Goal: Task Accomplishment & Management: Manage account settings

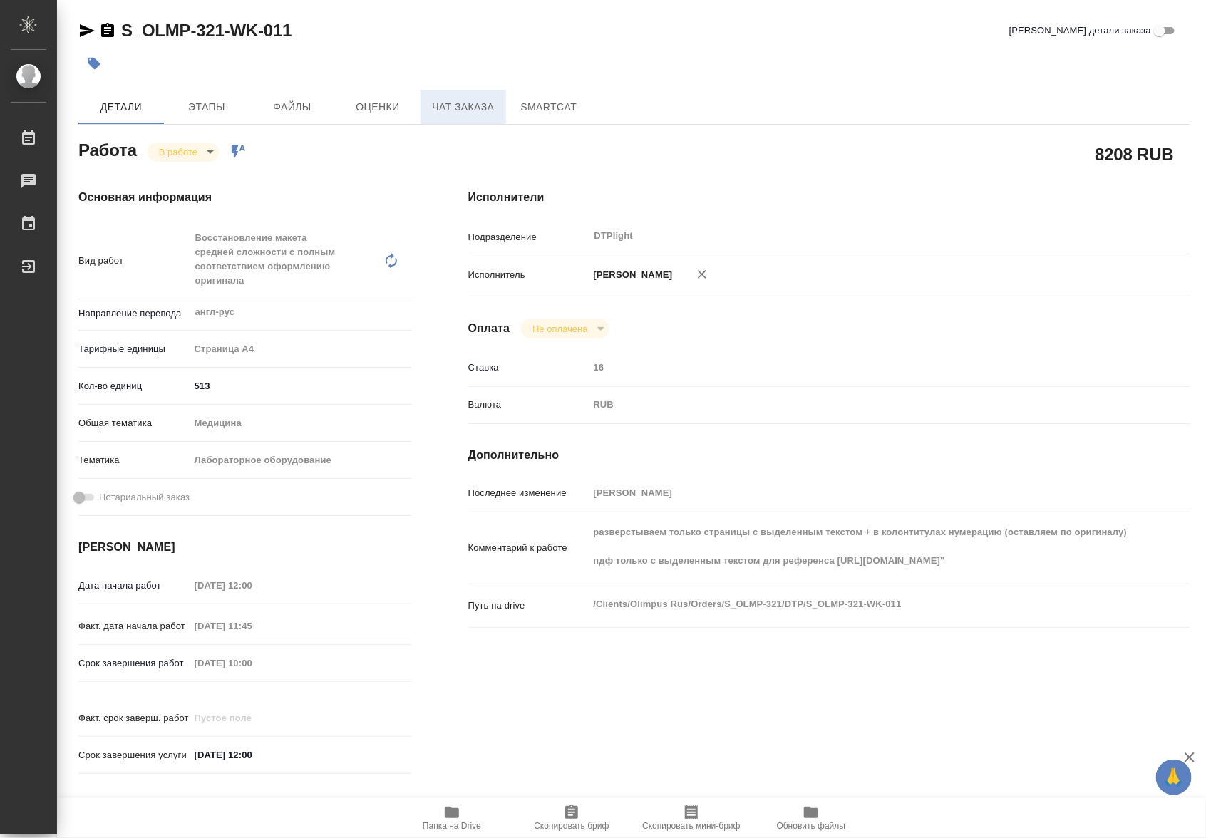
click at [490, 105] on span "Чат заказа" at bounding box center [463, 107] width 68 height 18
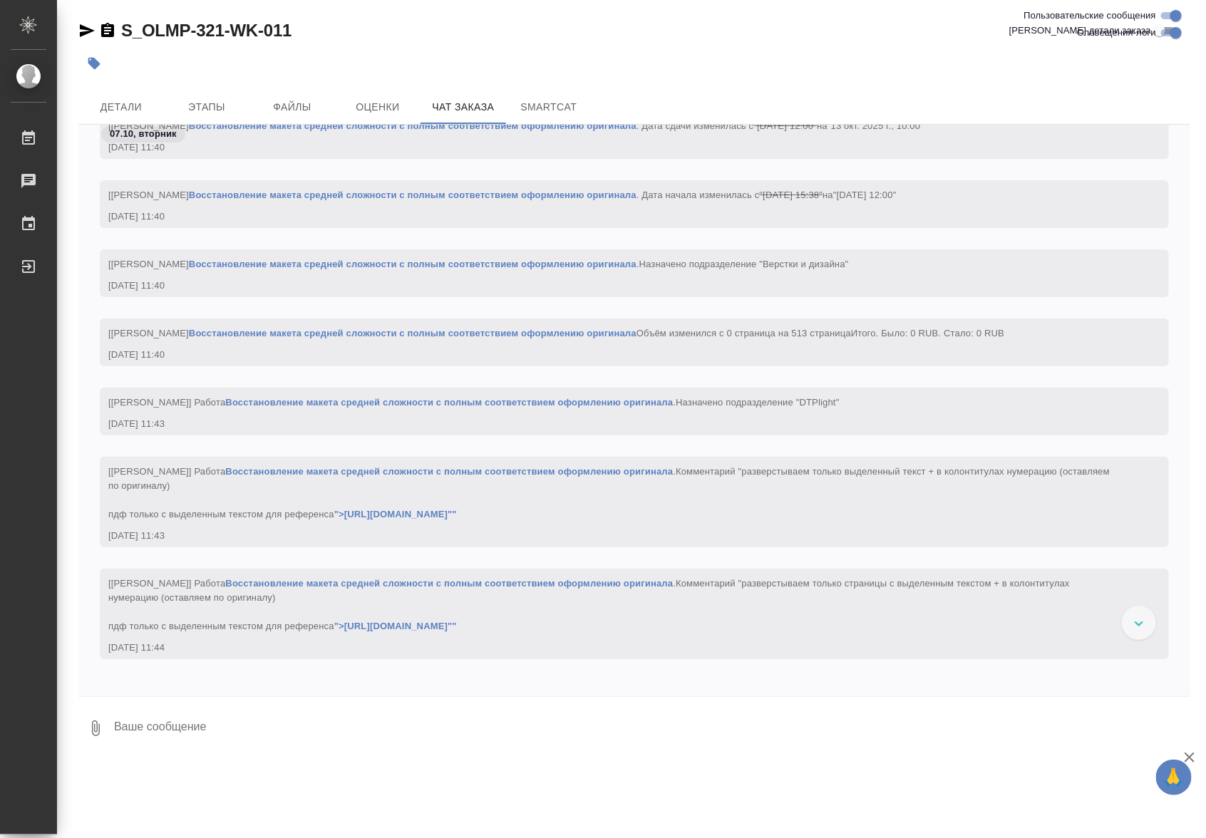
scroll to position [2495, 0]
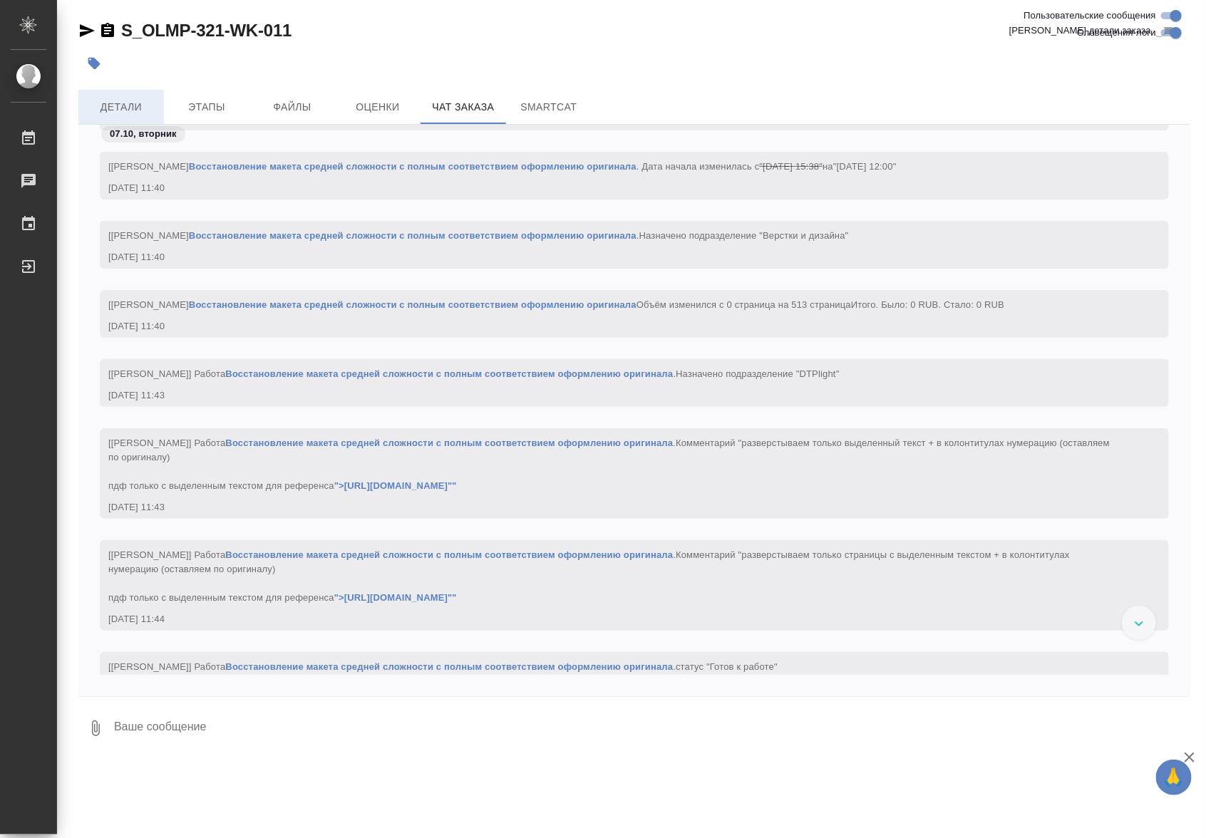
click at [137, 100] on span "Детали" at bounding box center [121, 107] width 68 height 18
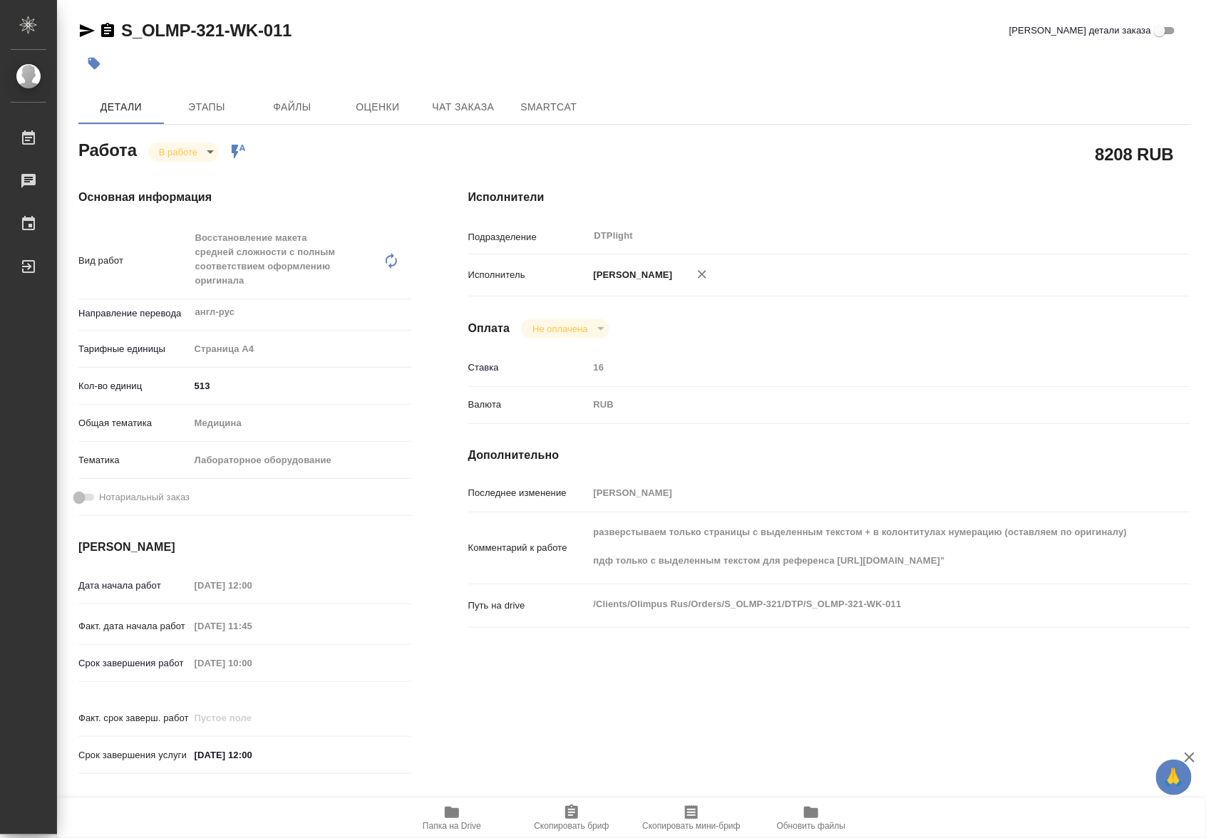
type textarea "x"
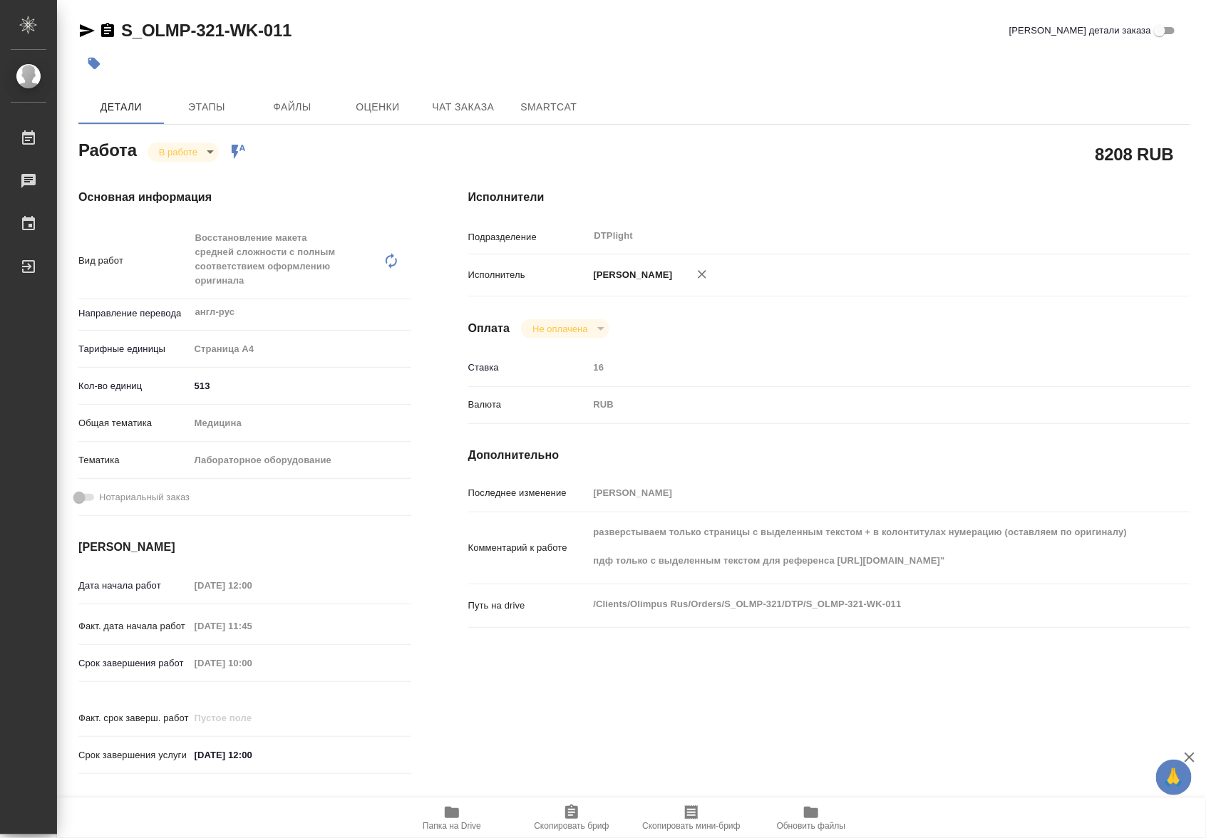
type textarea "x"
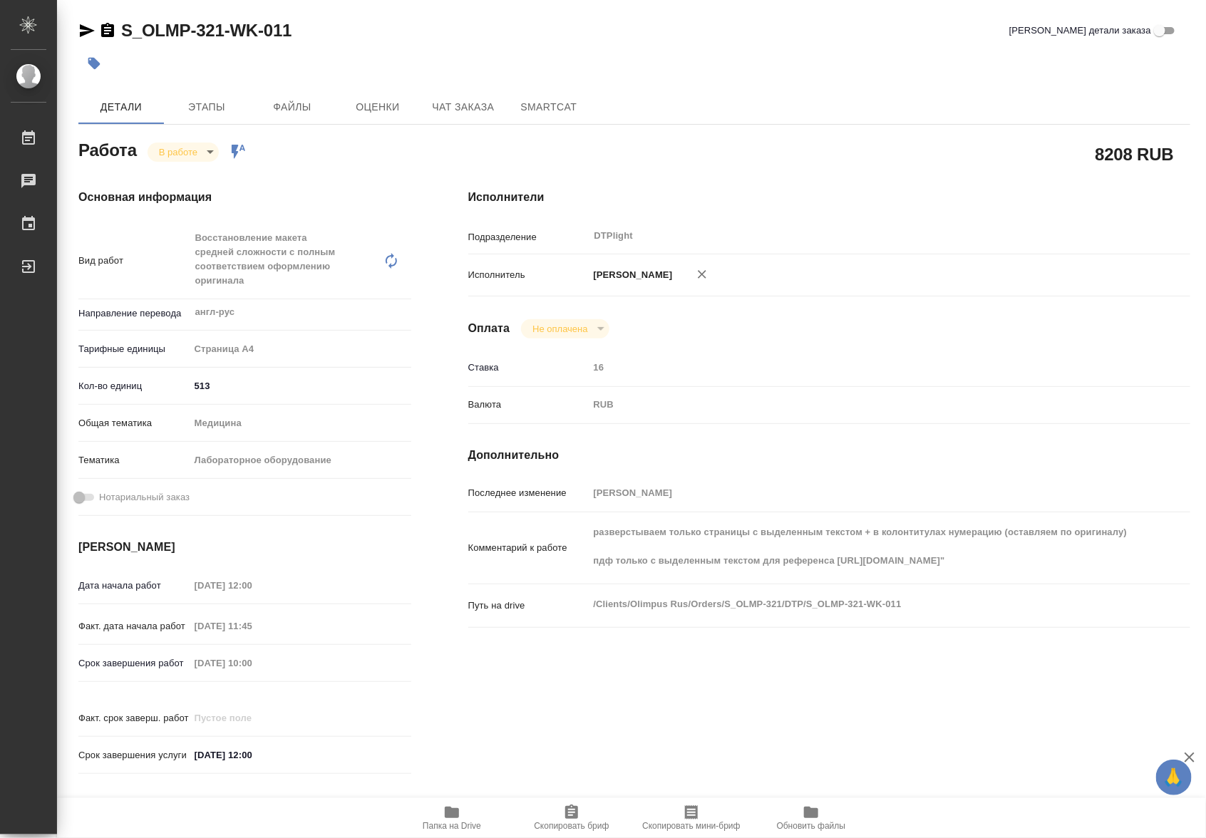
type textarea "x"
